Goal: Information Seeking & Learning: Learn about a topic

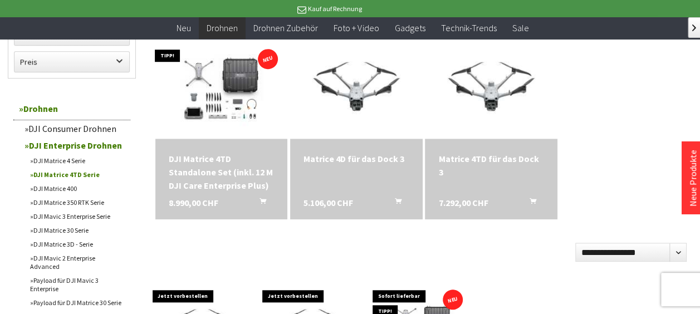
scroll to position [380, 0]
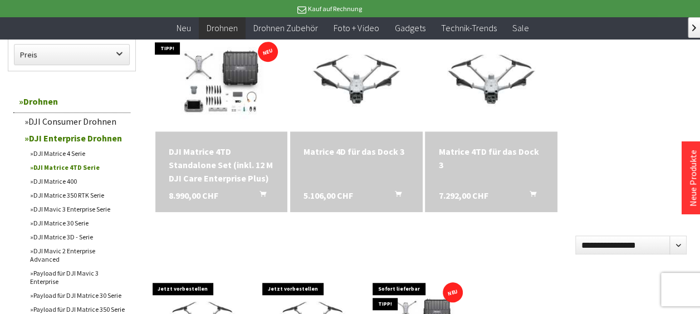
click at [82, 153] on link "DJI Matrice 4 Serie" at bounding box center [77, 153] width 106 height 14
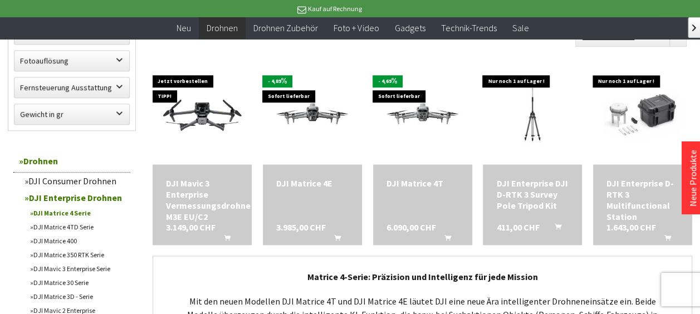
scroll to position [588, 0]
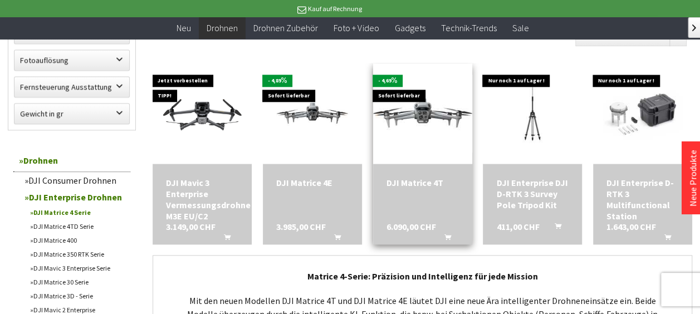
click at [433, 106] on img at bounding box center [422, 114] width 139 height 78
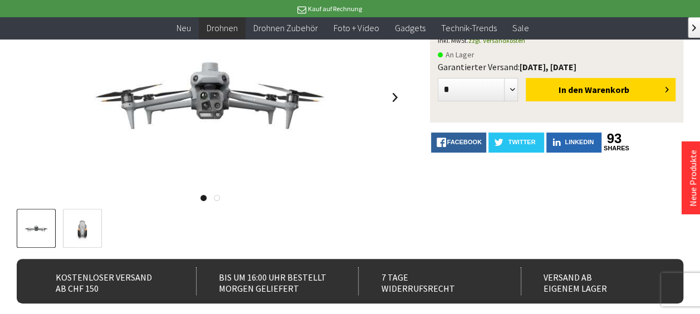
scroll to position [147, 0]
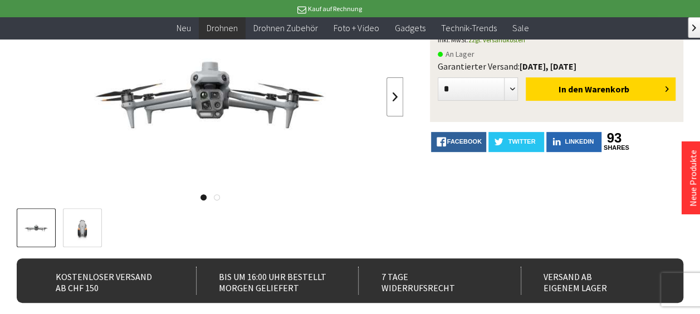
click at [390, 100] on link at bounding box center [394, 96] width 17 height 39
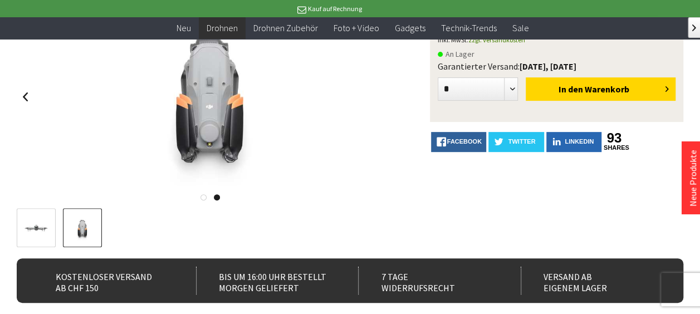
click at [390, 100] on div at bounding box center [210, 97] width 387 height 178
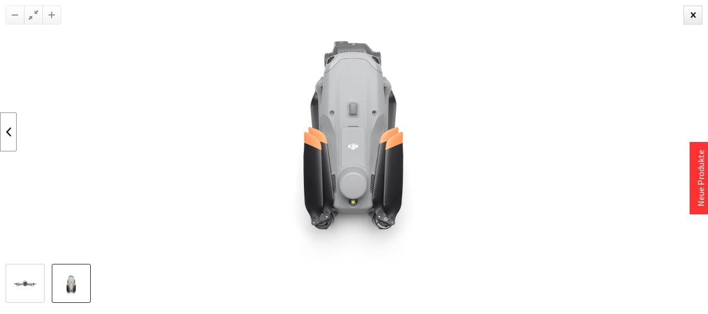
click at [11, 134] on link at bounding box center [8, 131] width 17 height 39
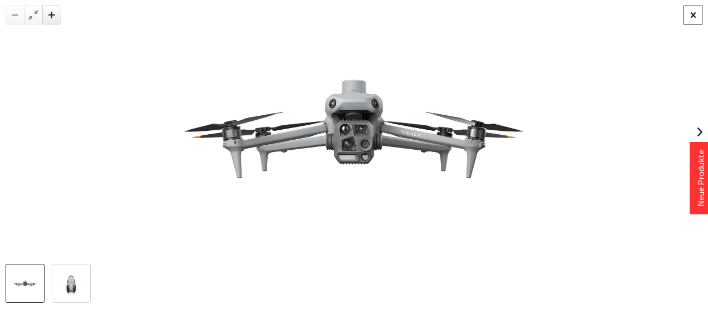
click at [694, 12] on div at bounding box center [693, 15] width 19 height 19
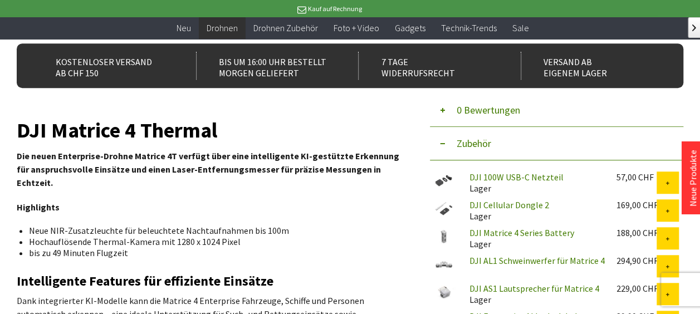
scroll to position [361, 0]
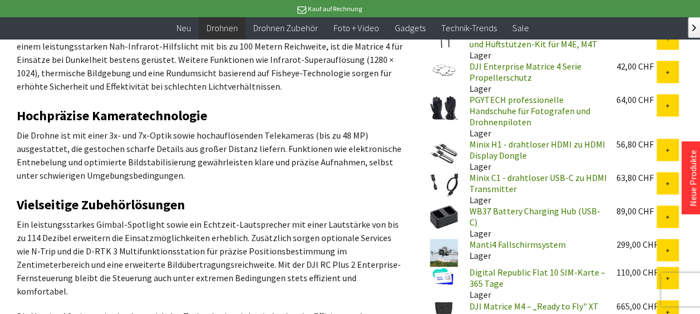
scroll to position [746, 0]
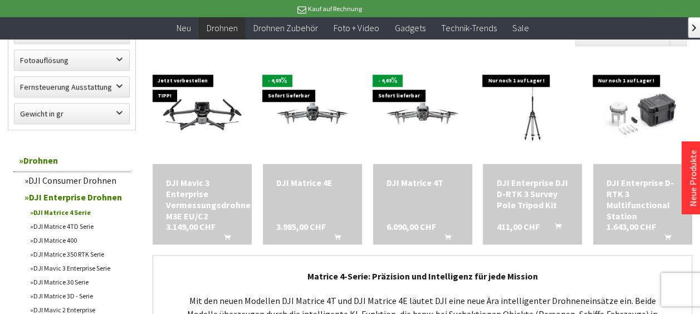
scroll to position [588, 0]
